Goal: Ask a question: Seek information or help from site administrators or community

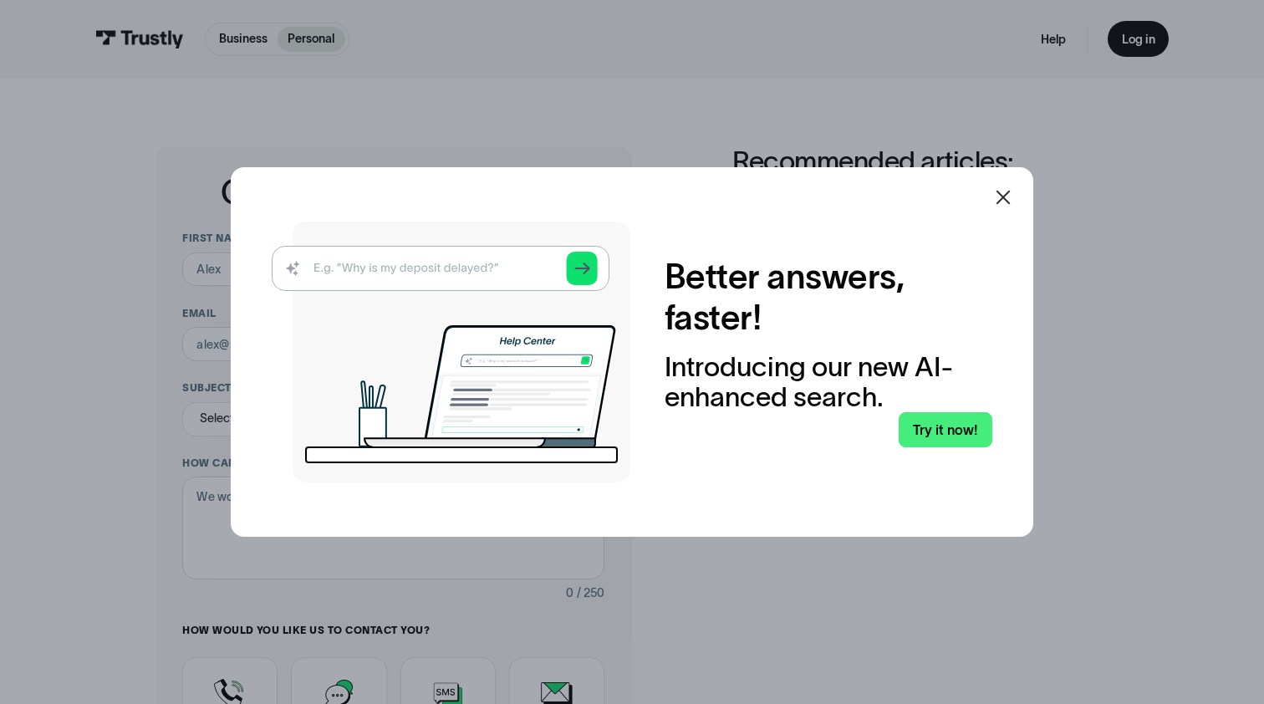
click at [1002, 194] on icon at bounding box center [1003, 197] width 20 height 20
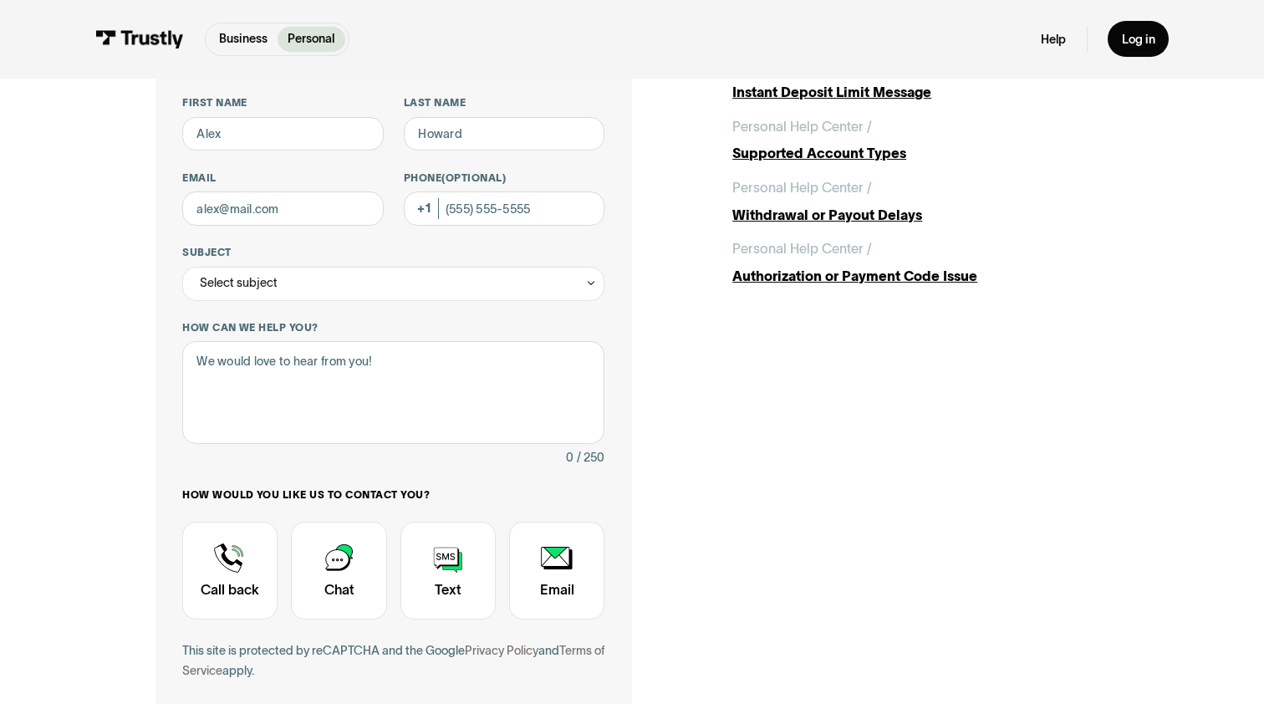
scroll to position [306, 0]
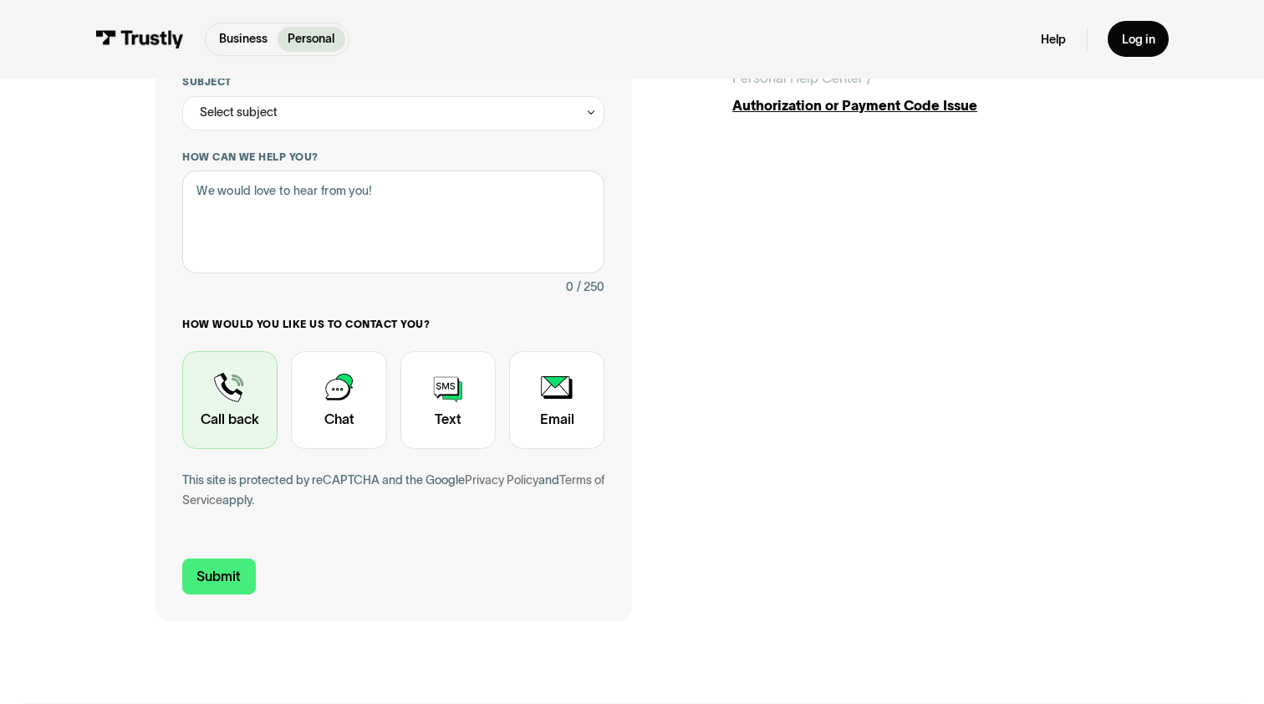
click at [225, 394] on div "Contact Trustly Support" at bounding box center [229, 400] width 95 height 98
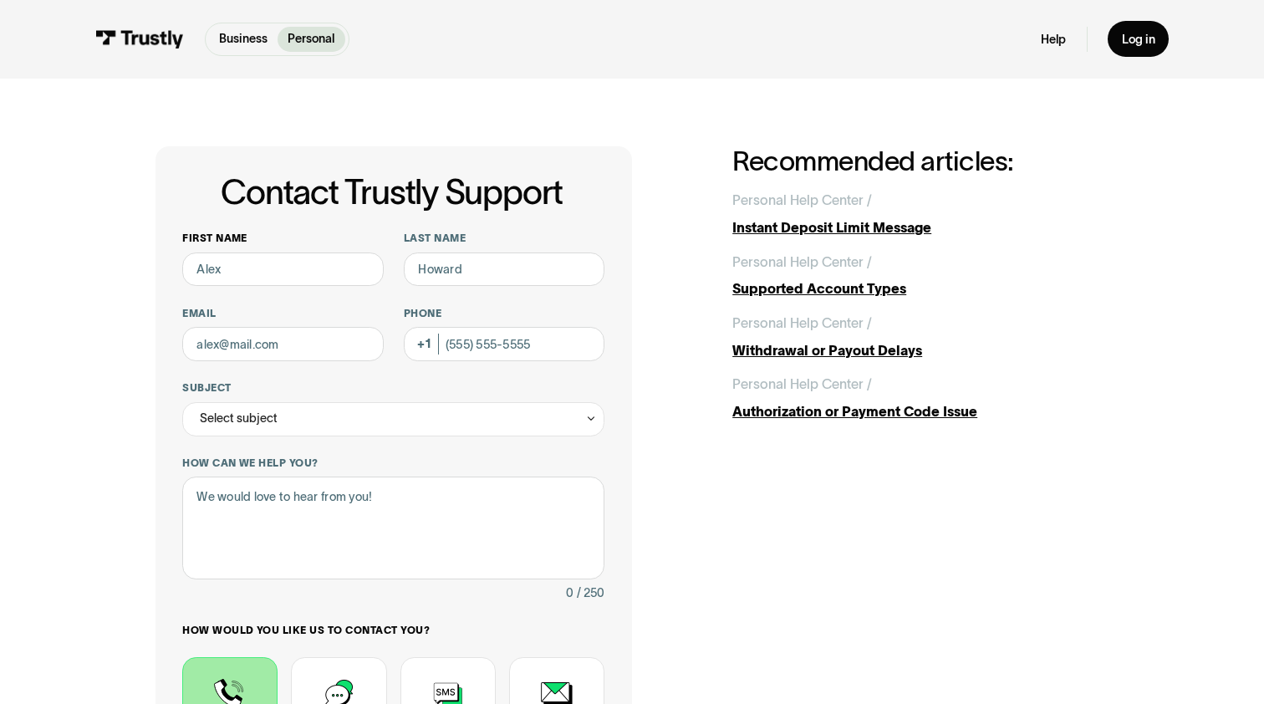
scroll to position [0, 0]
type input "Vivien"
type input "[PERSON_NAME]"
type input "vivienz@mysolairexyz"
type input "[PHONE_NUMBER]"
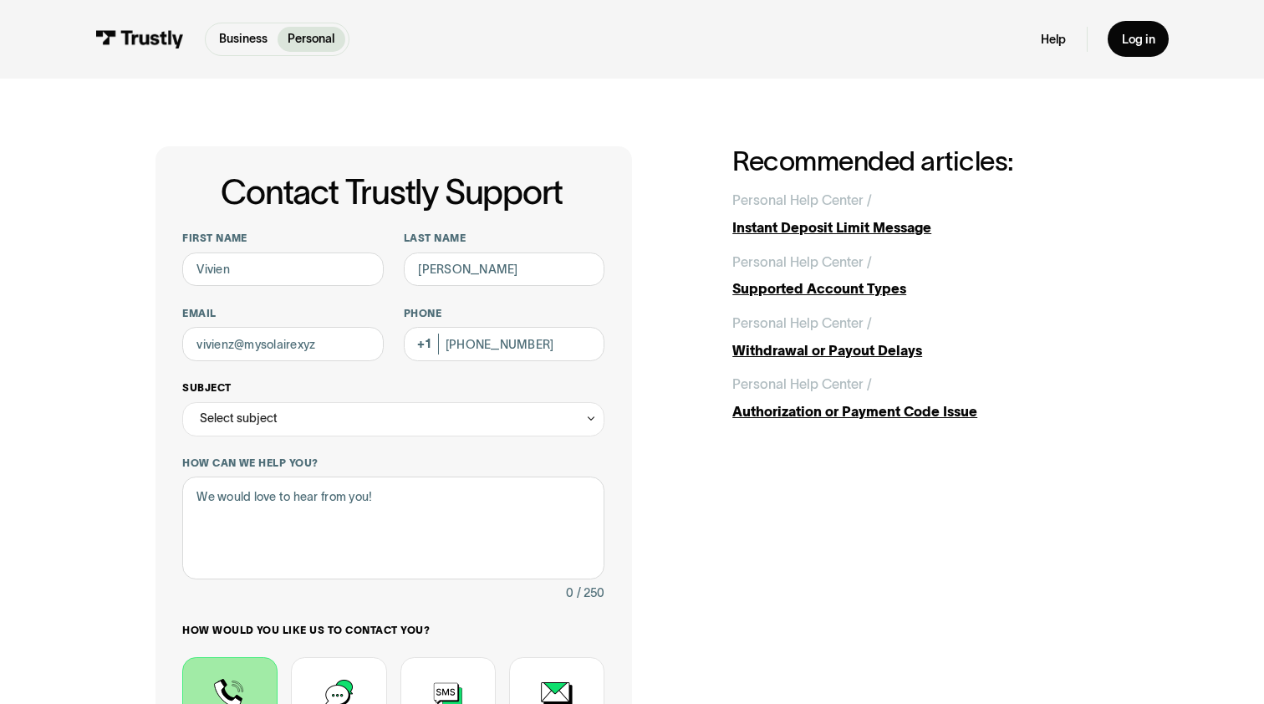
click at [487, 426] on div "Select subject" at bounding box center [393, 419] width 422 height 34
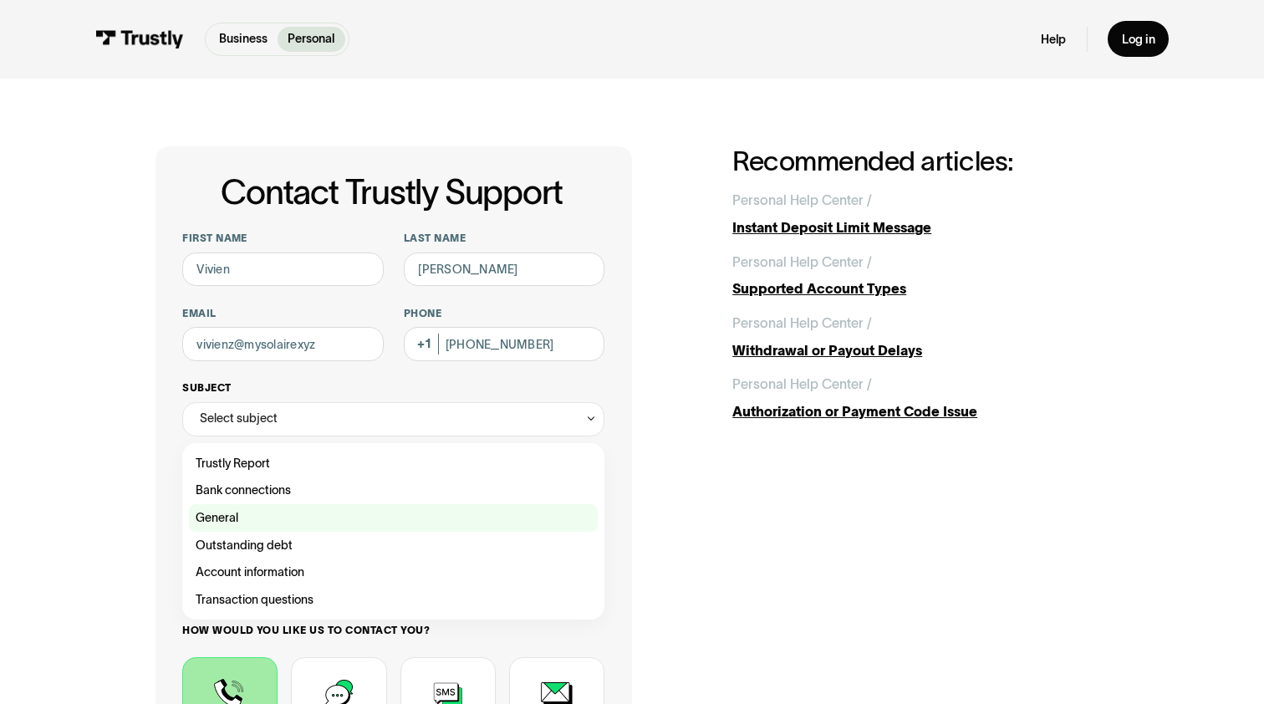
click at [453, 515] on div "Contact Trustly Support" at bounding box center [393, 518] width 409 height 28
type input "*******"
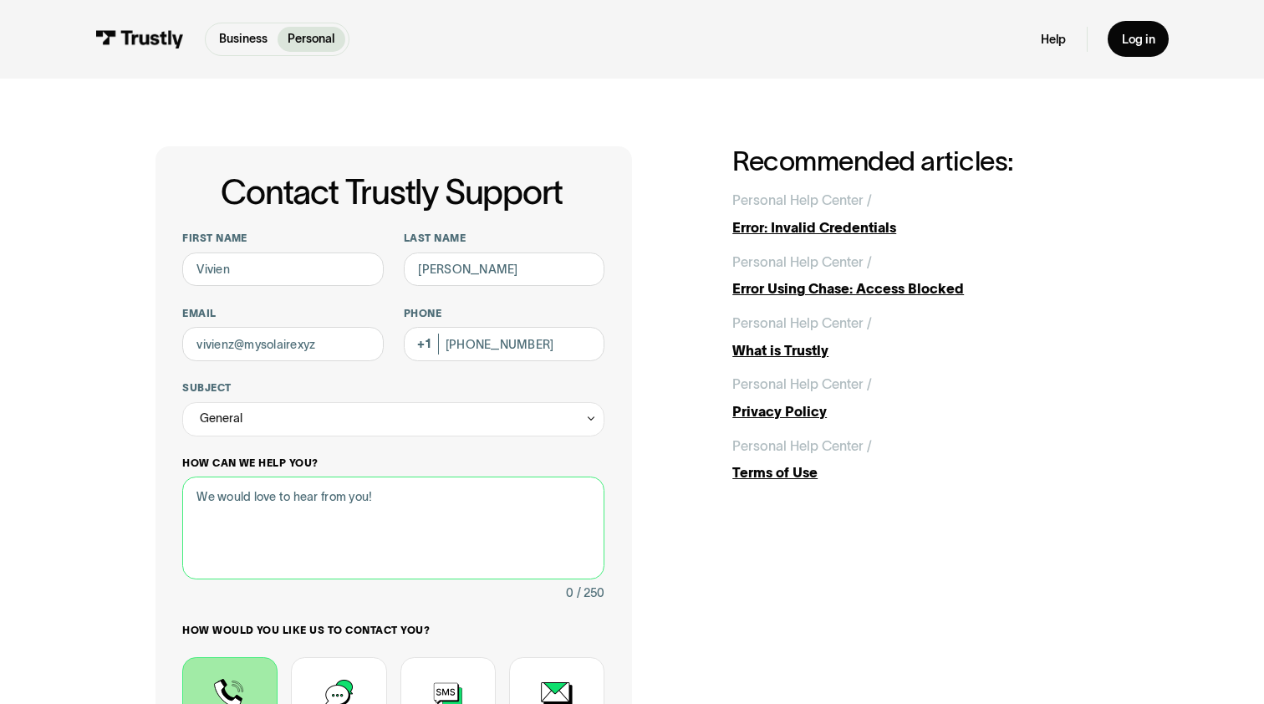
click at [425, 502] on textarea "How can we help you?" at bounding box center [393, 528] width 422 height 102
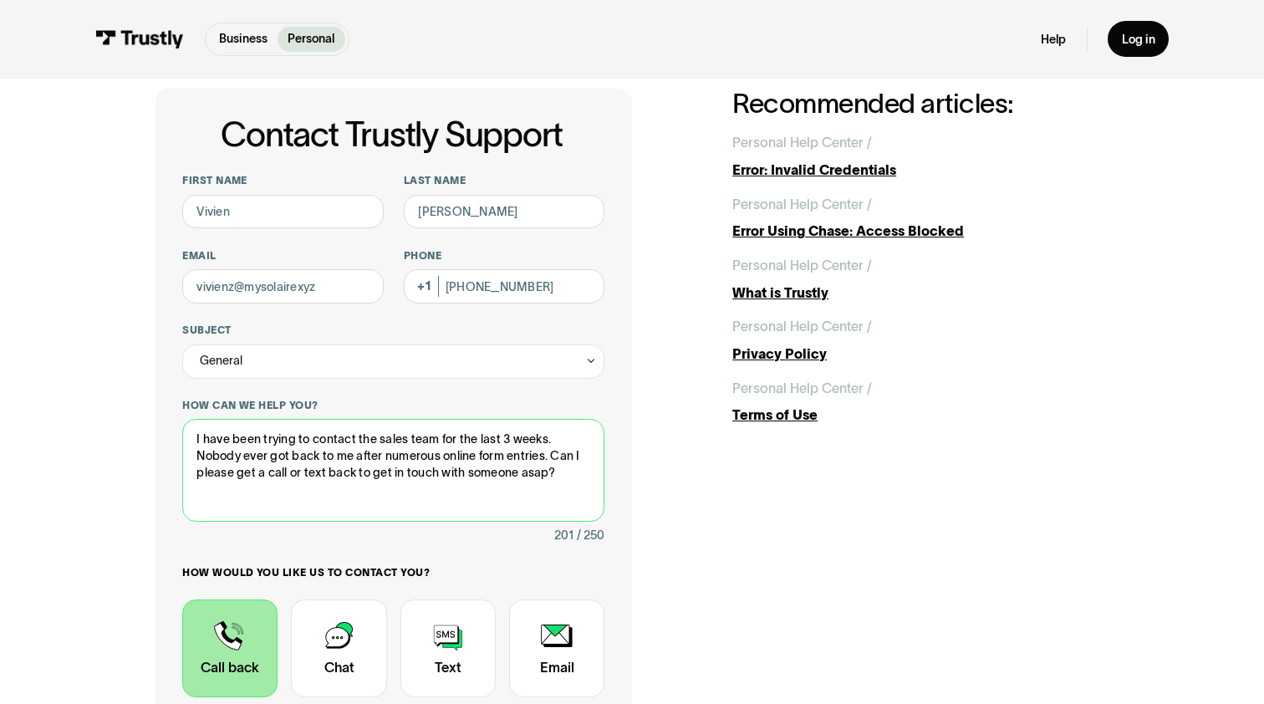
scroll to position [48, 0]
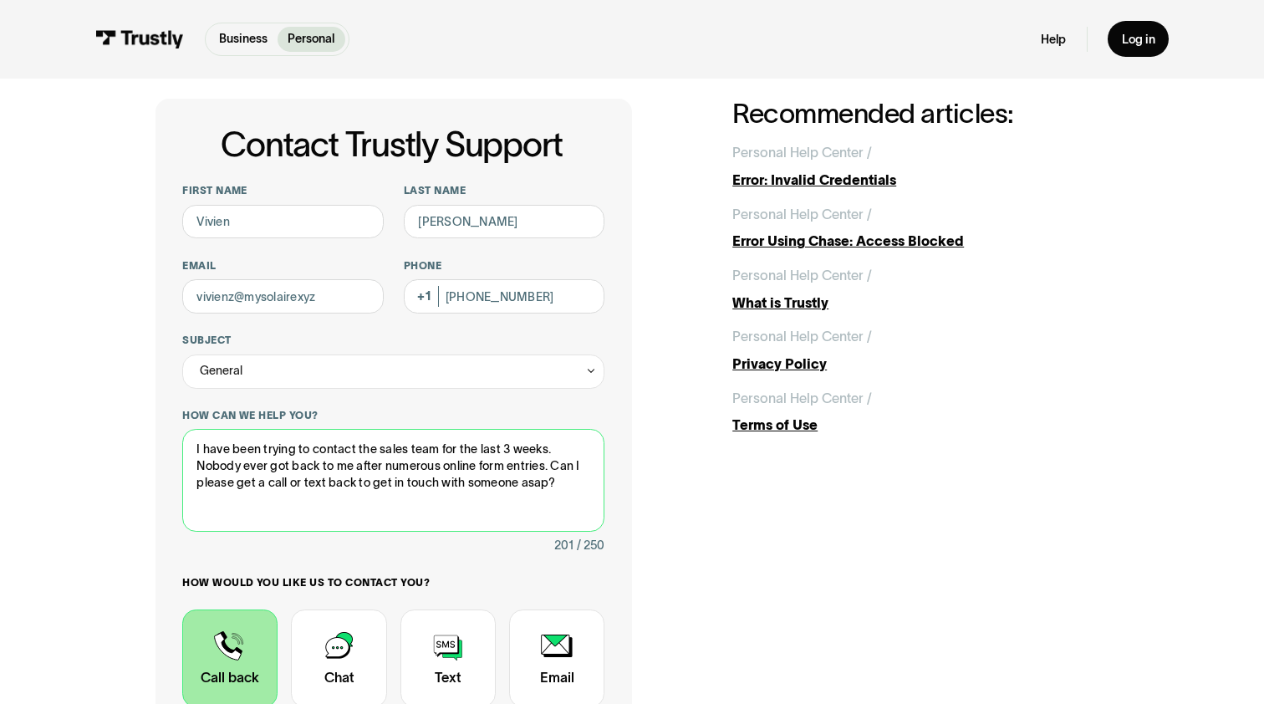
drag, startPoint x: 571, startPoint y: 487, endPoint x: 170, endPoint y: 446, distance: 403.4
click at [170, 446] on div "Contact Trustly Support First name [PERSON_NAME] Last name [PERSON_NAME] Phone …" at bounding box center [393, 489] width 477 height 781
type textarea "I have been trying to contact the sales team for the last 3 weeks. Nobody ever …"
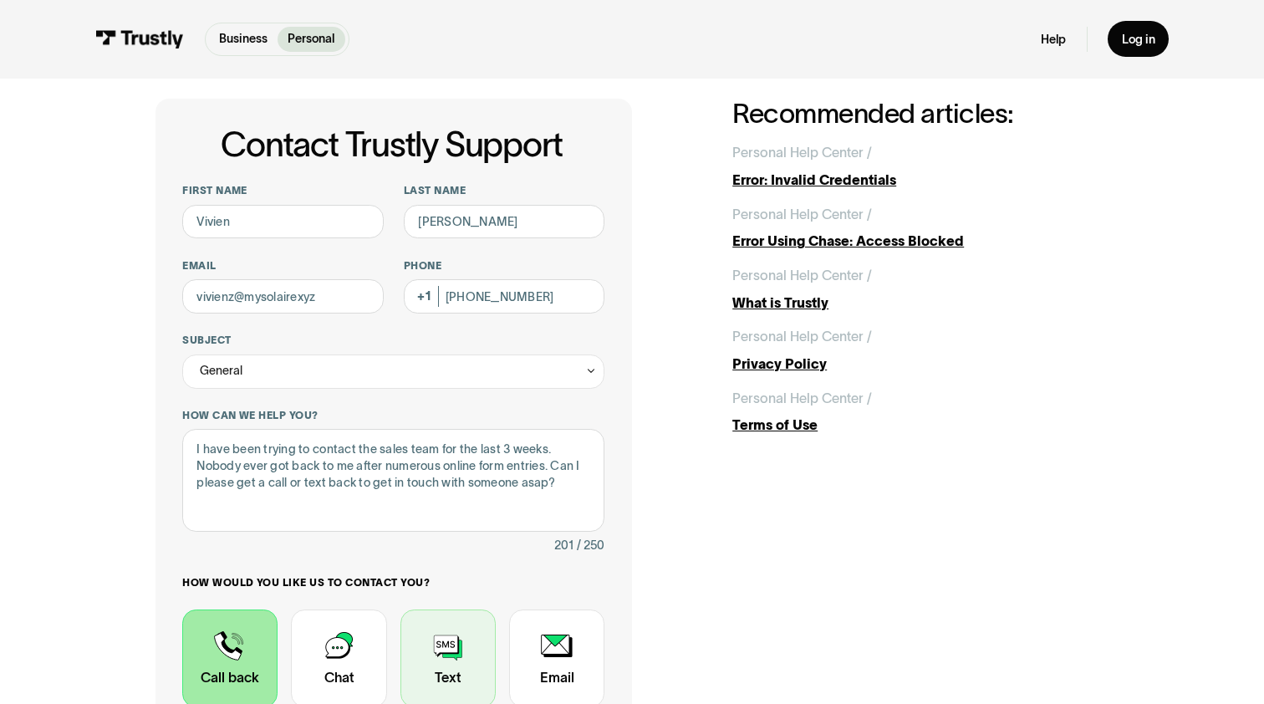
click at [437, 654] on div "Contact Trustly Support" at bounding box center [447, 658] width 95 height 98
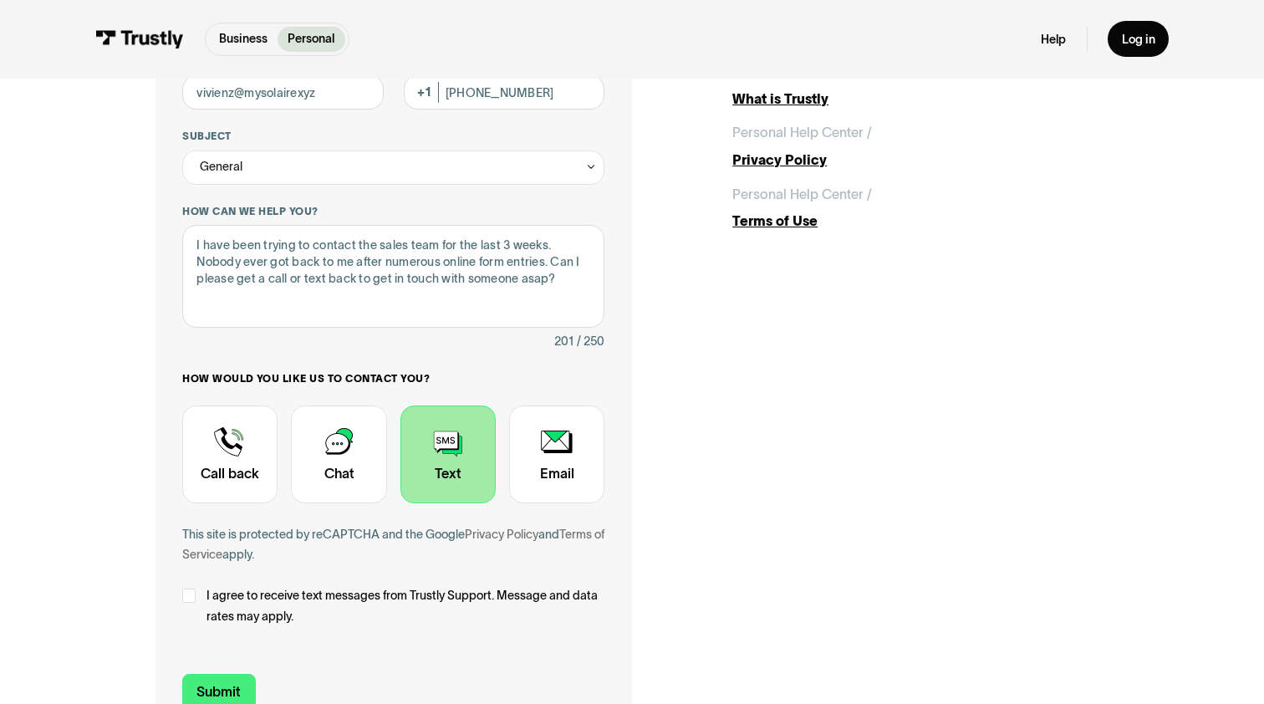
scroll to position [385, 0]
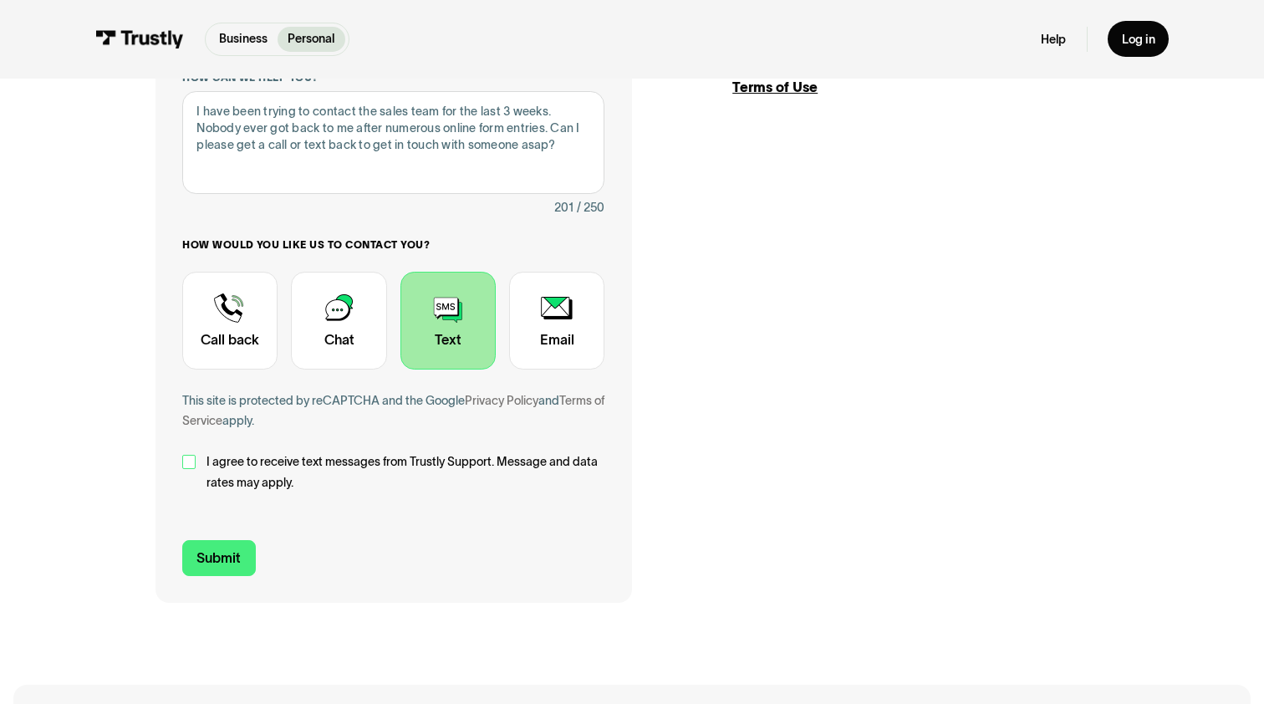
click at [189, 462] on div "Contact Trustly Support" at bounding box center [188, 461] width 13 height 13
click at [217, 569] on input "Submit" at bounding box center [219, 558] width 74 height 36
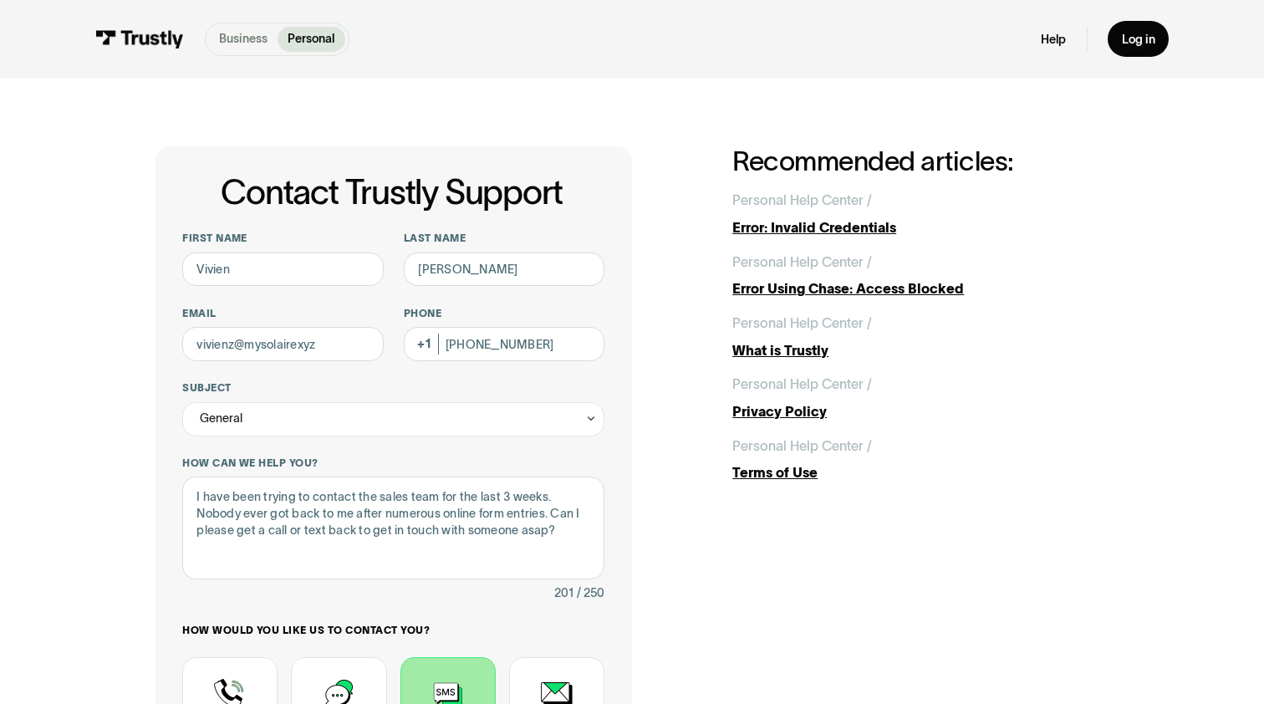
click at [245, 43] on p "Business" at bounding box center [243, 39] width 48 height 18
